Goal: Navigation & Orientation: Find specific page/section

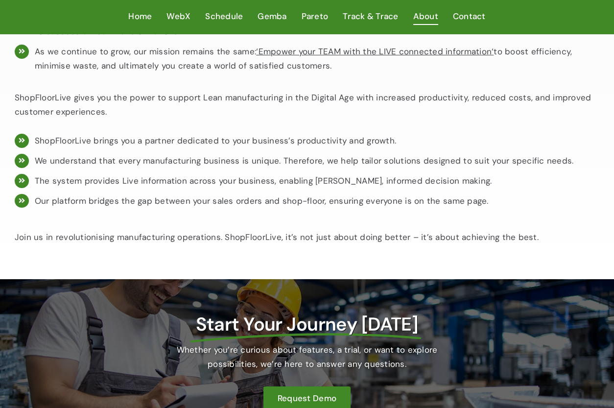
scroll to position [820, 0]
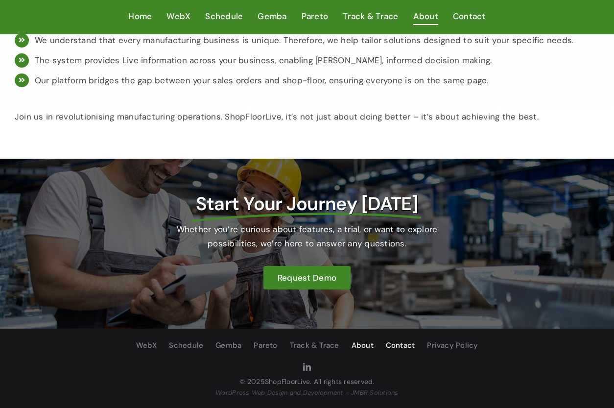
click at [402, 345] on span "Contact" at bounding box center [400, 345] width 29 height 13
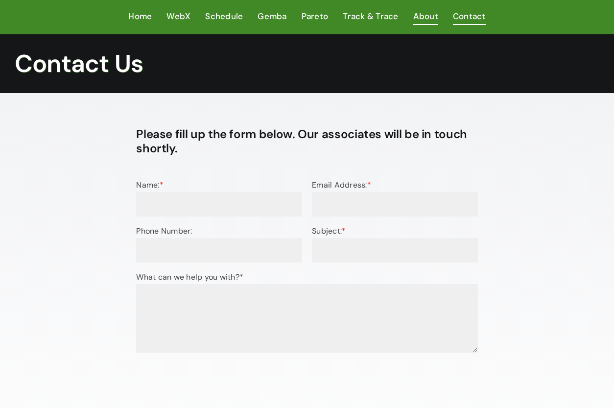
click at [423, 18] on span "About" at bounding box center [425, 16] width 25 height 14
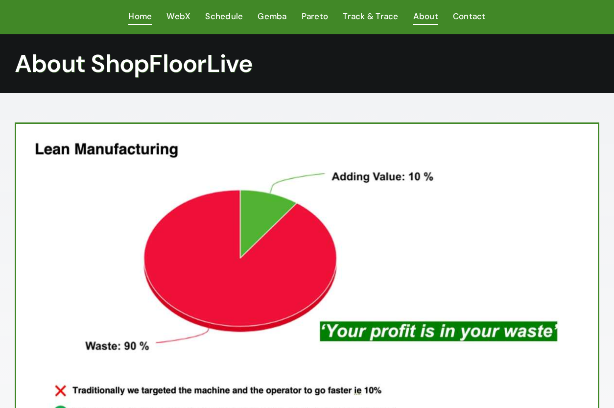
click at [142, 17] on span "Home" at bounding box center [139, 16] width 23 height 14
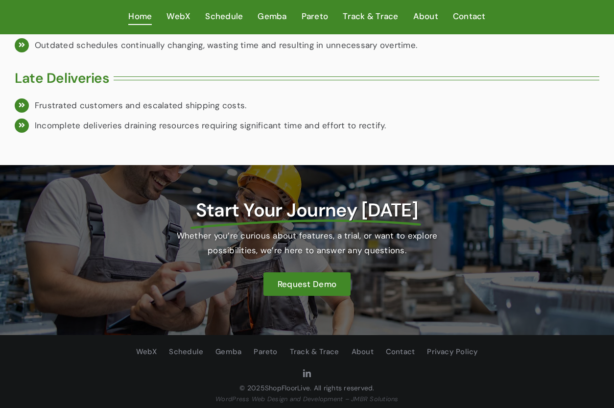
scroll to position [1208, 0]
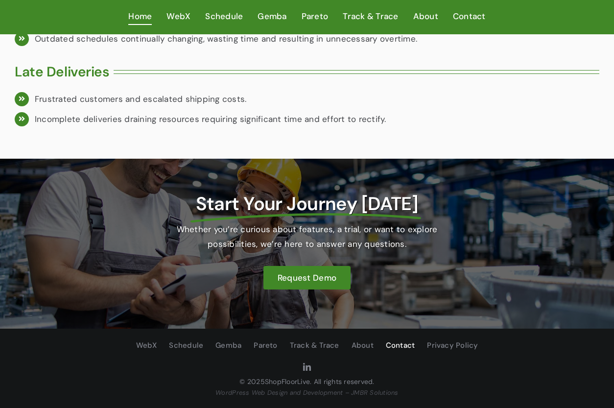
click at [406, 345] on span "Contact" at bounding box center [400, 345] width 29 height 13
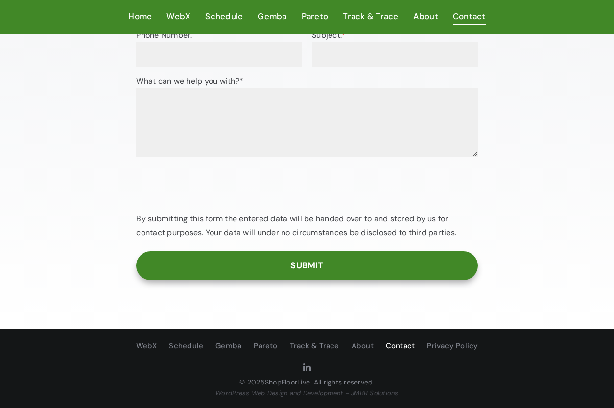
scroll to position [197, 0]
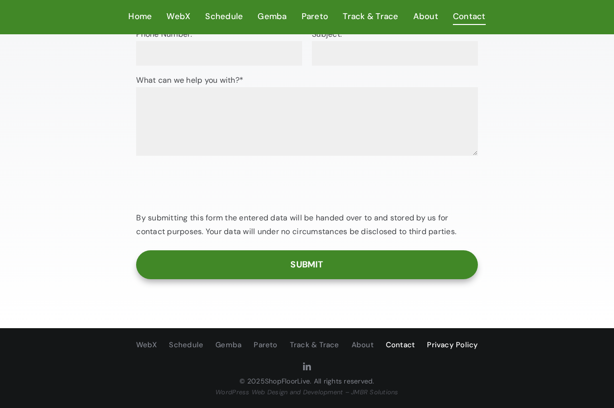
click at [442, 343] on span "Privacy Policy" at bounding box center [452, 345] width 51 height 13
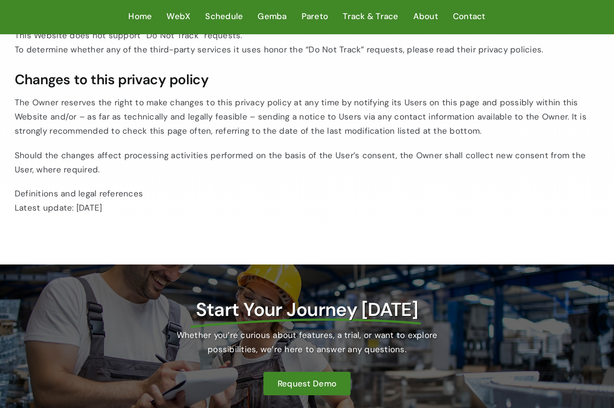
scroll to position [2287, 0]
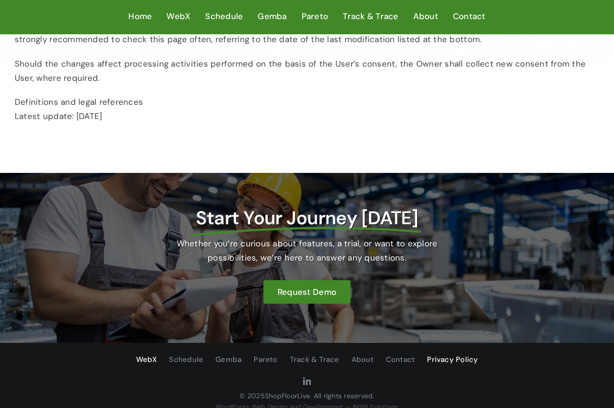
click at [154, 353] on span "WebX" at bounding box center [146, 359] width 21 height 13
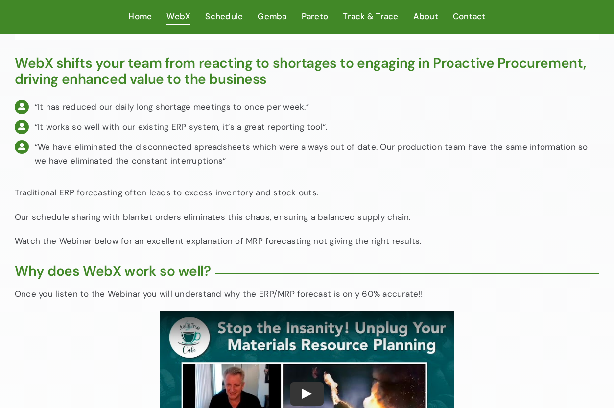
scroll to position [1395, 0]
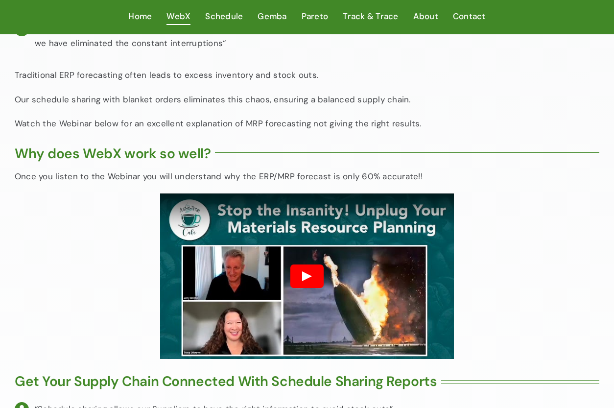
click at [306, 264] on button "Play" at bounding box center [306, 275] width 33 height 23
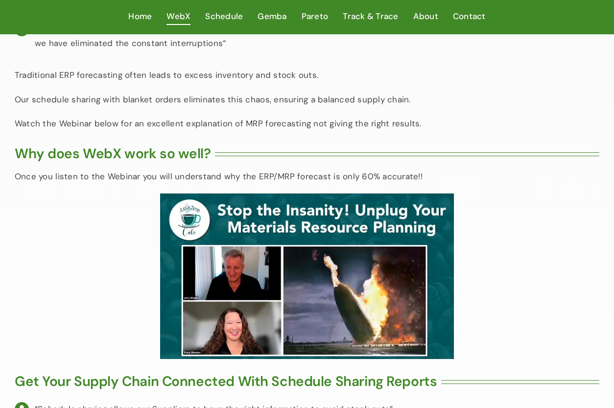
scroll to position [1405, 0]
